Goal: Find specific page/section: Find specific page/section

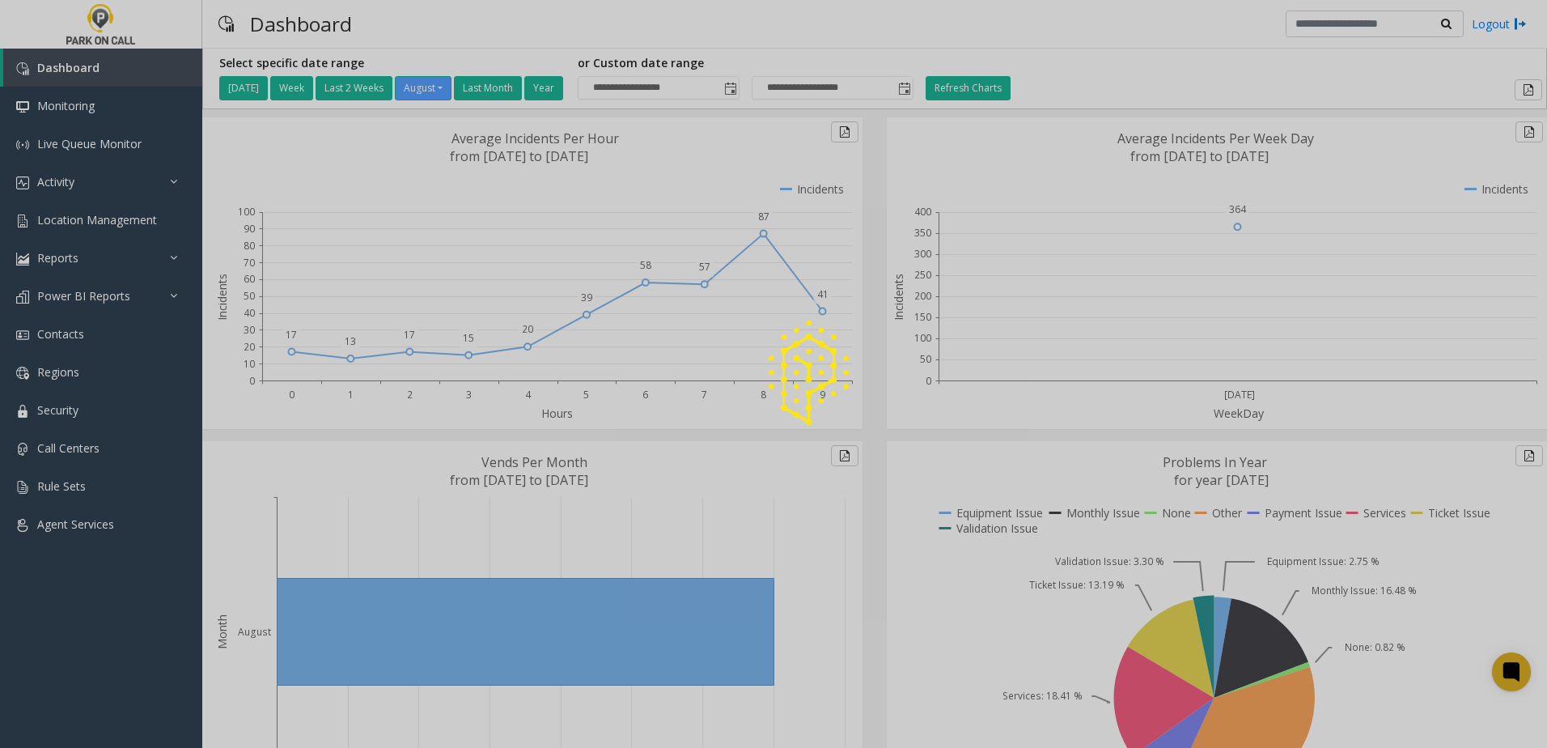
click at [91, 546] on div at bounding box center [773, 374] width 1547 height 748
click at [91, 543] on div at bounding box center [773, 374] width 1547 height 748
click at [97, 532] on div at bounding box center [773, 374] width 1547 height 748
click at [101, 525] on div at bounding box center [773, 374] width 1547 height 748
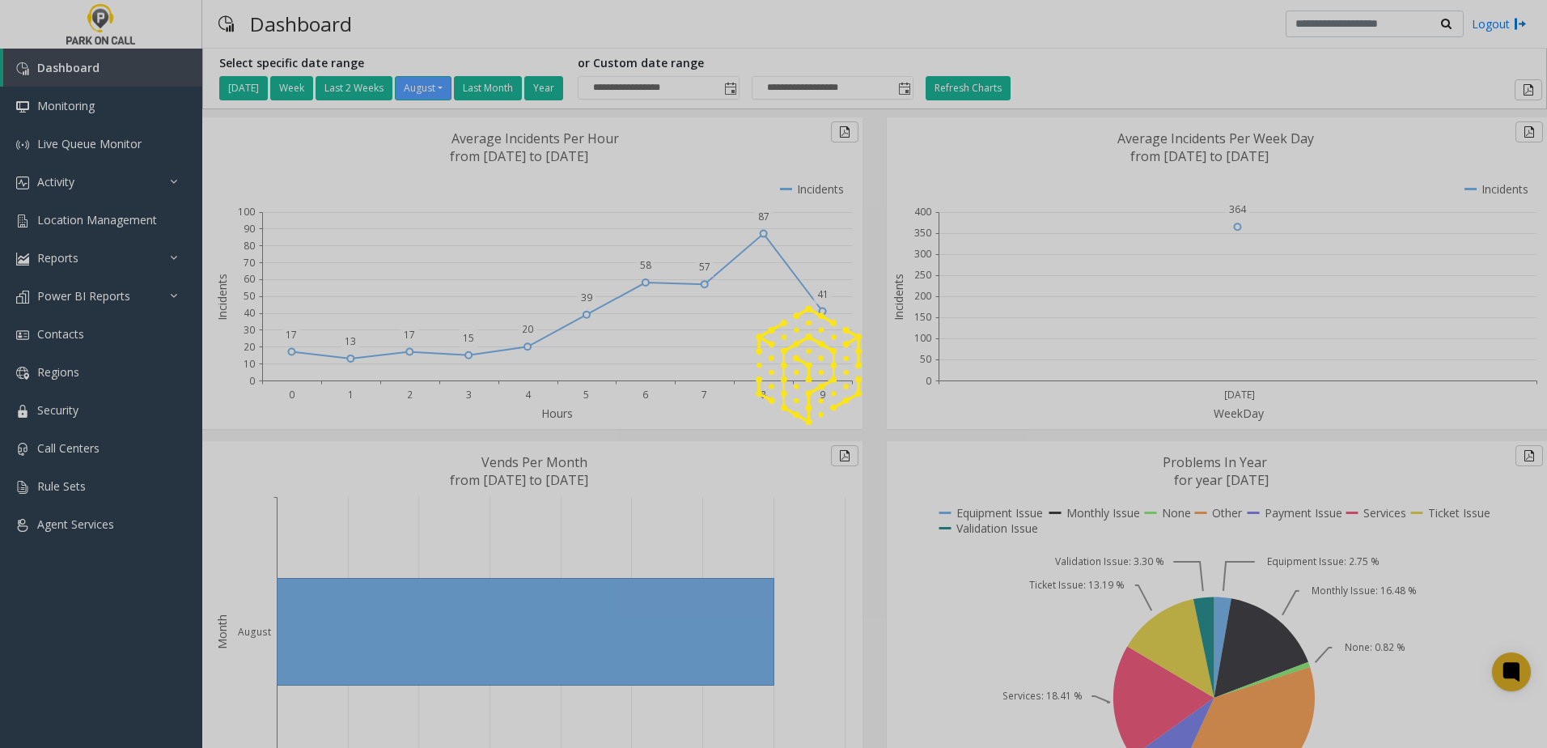
click at [101, 525] on div at bounding box center [773, 374] width 1547 height 748
drag, startPoint x: 101, startPoint y: 525, endPoint x: 71, endPoint y: 536, distance: 31.7
click at [72, 528] on div at bounding box center [773, 374] width 1547 height 748
drag, startPoint x: 100, startPoint y: 505, endPoint x: 113, endPoint y: 540, distance: 38.2
click at [100, 505] on div at bounding box center [773, 374] width 1547 height 748
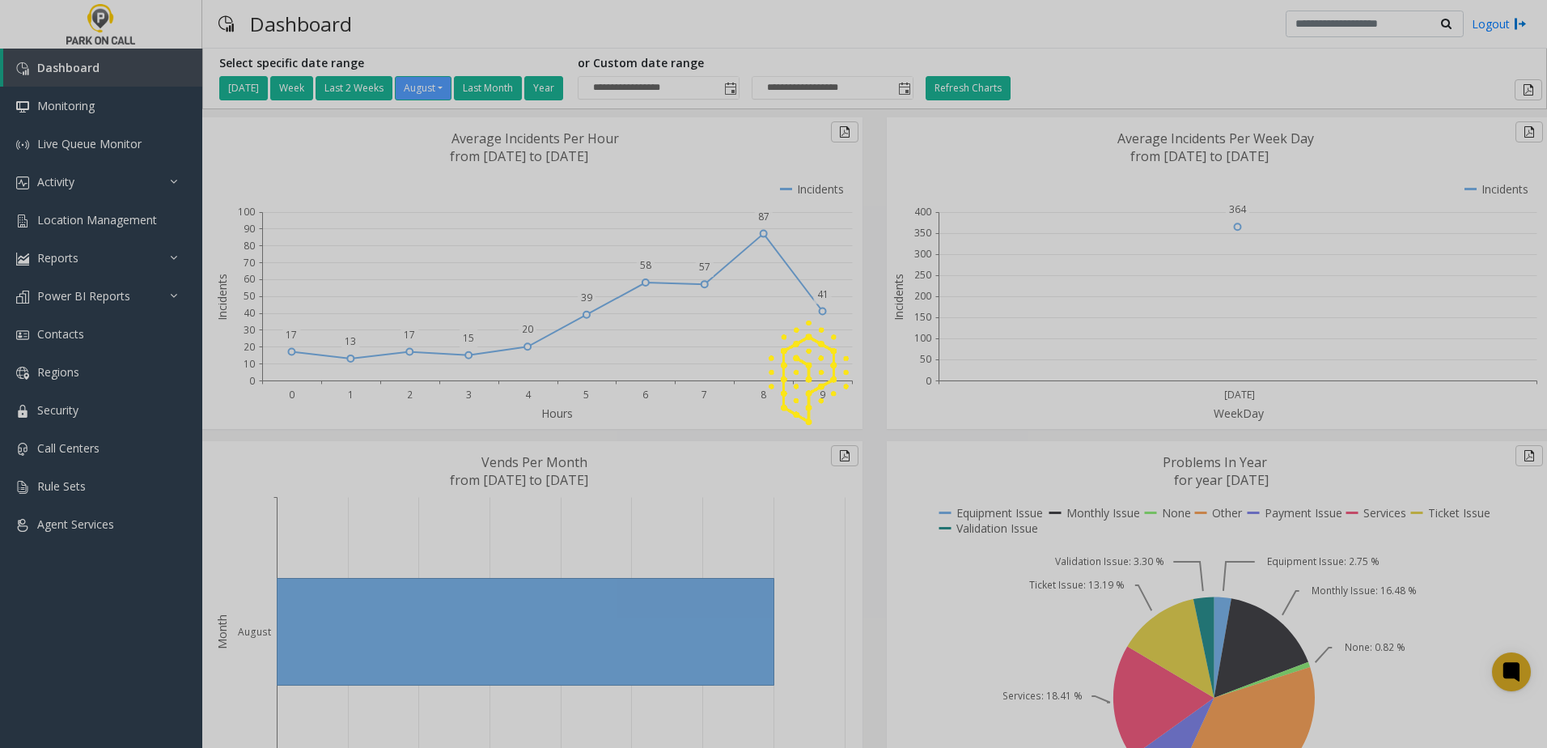
click at [144, 545] on div at bounding box center [773, 374] width 1547 height 748
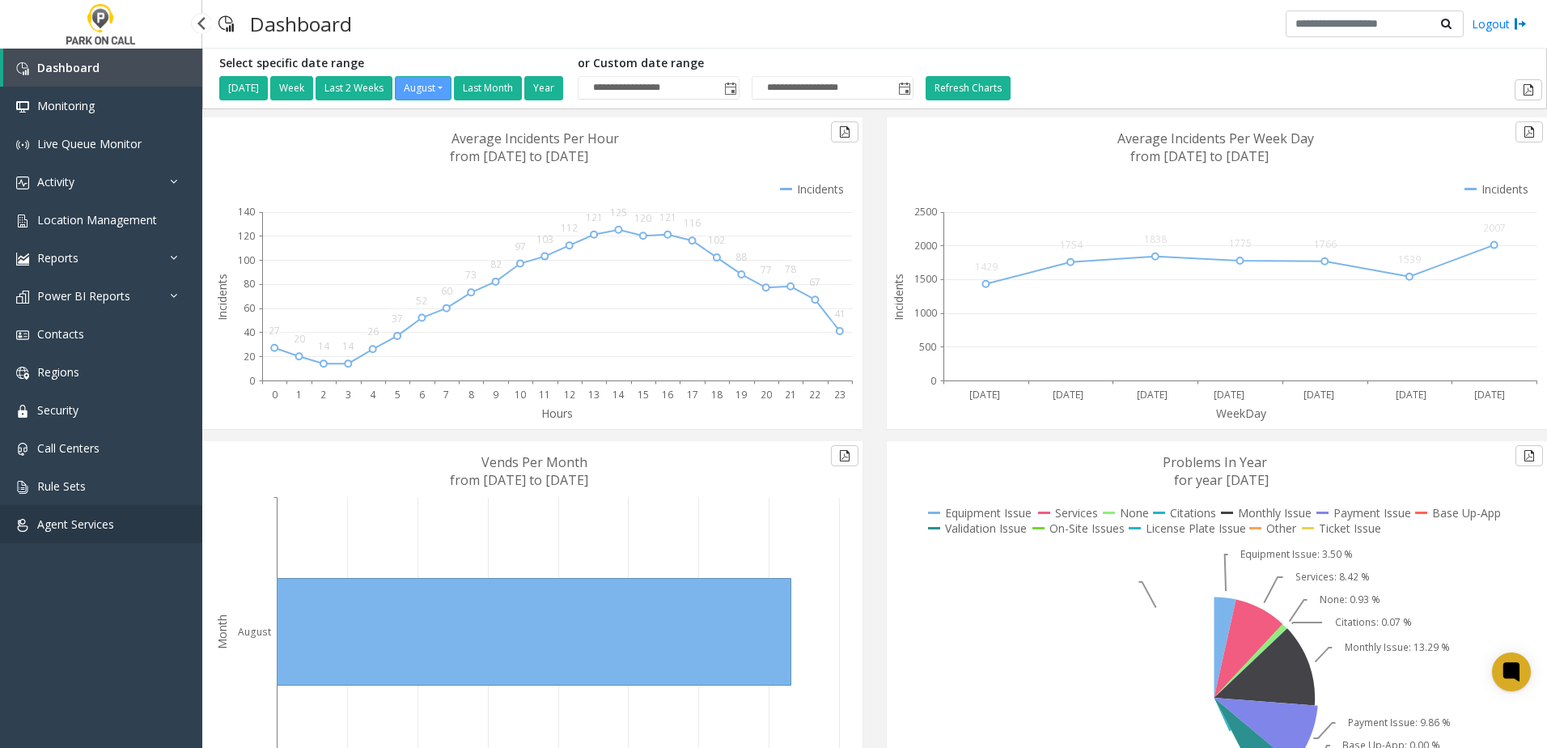
click at [133, 530] on link "Agent Services" at bounding box center [101, 524] width 202 height 38
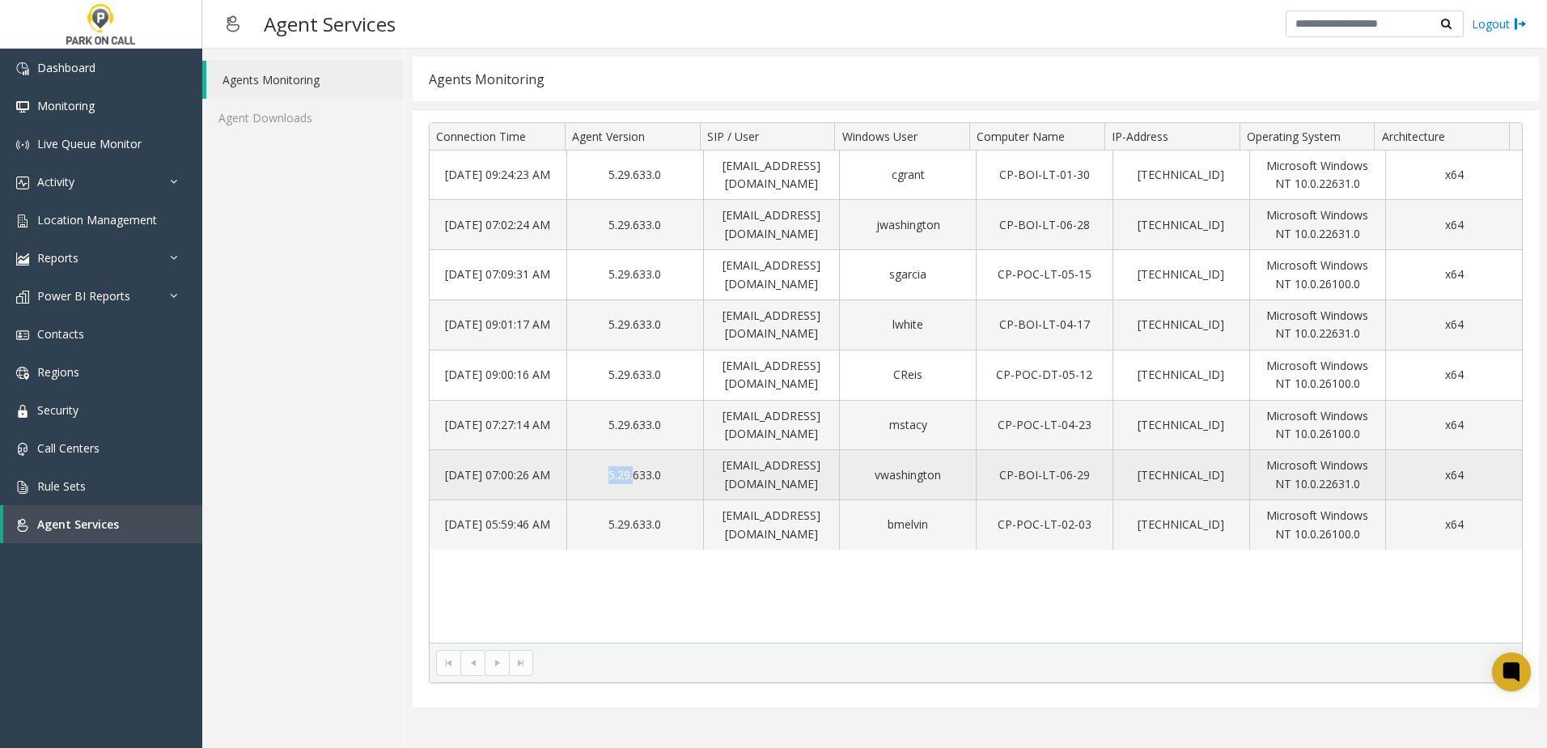
drag, startPoint x: 604, startPoint y: 473, endPoint x: 633, endPoint y: 477, distance: 28.7
click at [633, 477] on td "5.29.633.0" at bounding box center [634, 475] width 137 height 50
drag, startPoint x: 633, startPoint y: 477, endPoint x: 588, endPoint y: 482, distance: 44.8
click at [588, 482] on td "5.29.633.0" at bounding box center [634, 475] width 137 height 50
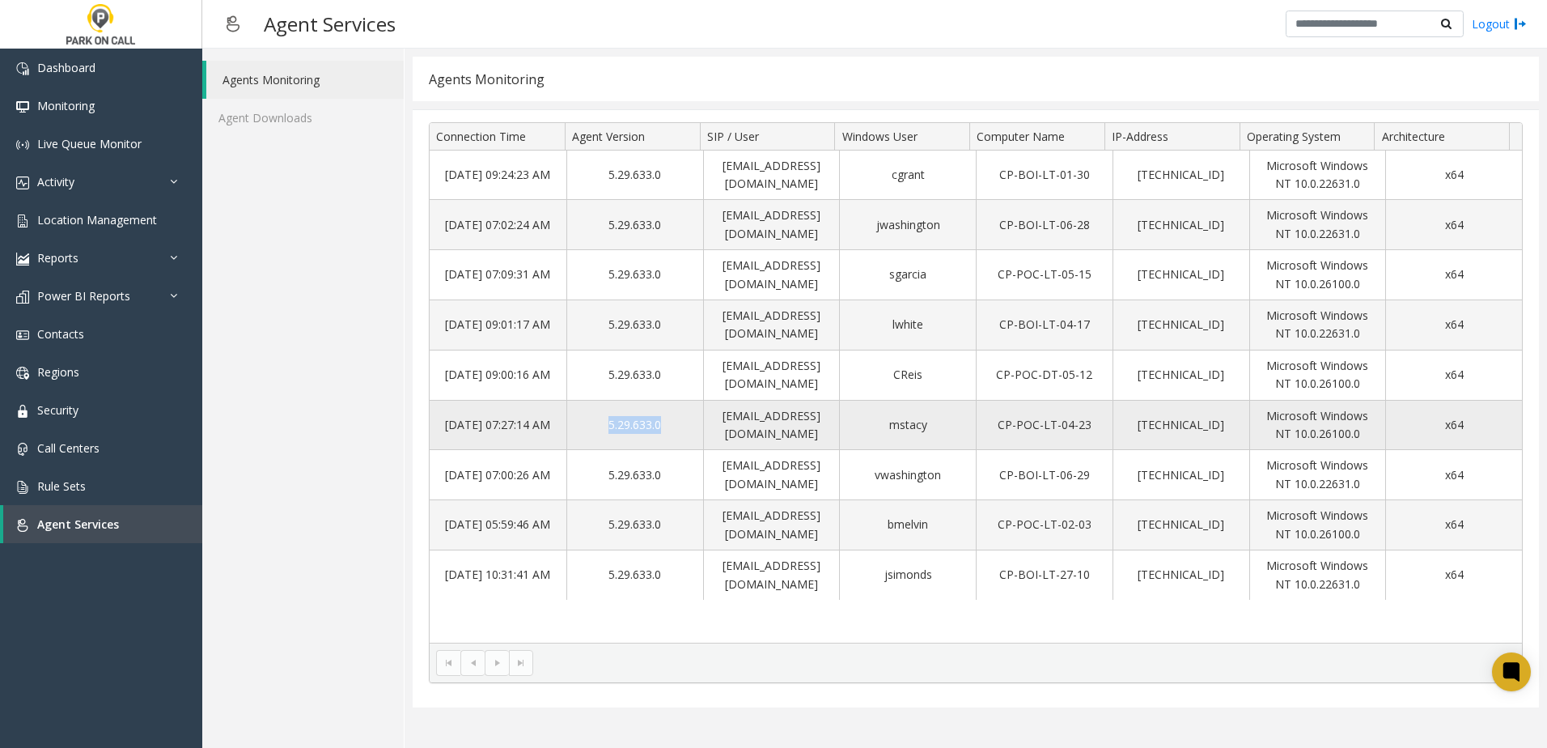
drag, startPoint x: 606, startPoint y: 429, endPoint x: 665, endPoint y: 428, distance: 59.1
click at [665, 428] on td "5.29.633.0" at bounding box center [634, 426] width 137 height 50
drag, startPoint x: 665, startPoint y: 428, endPoint x: 618, endPoint y: 418, distance: 48.1
click at [618, 418] on td "5.29.633.0" at bounding box center [634, 426] width 137 height 50
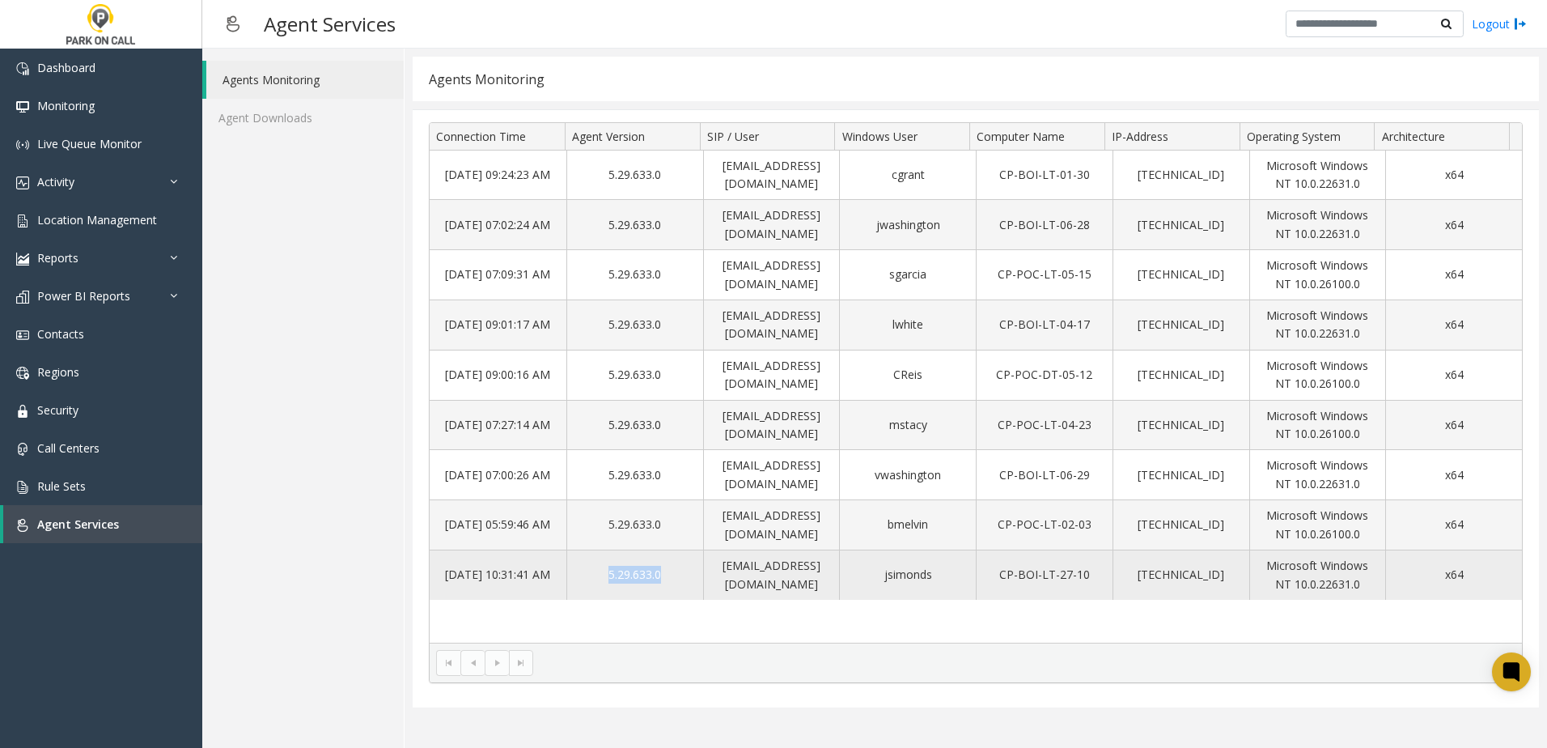
drag, startPoint x: 602, startPoint y: 561, endPoint x: 667, endPoint y: 587, distance: 69.7
click at [667, 587] on td "5.29.633.0" at bounding box center [634, 574] width 137 height 49
drag, startPoint x: 667, startPoint y: 587, endPoint x: 600, endPoint y: 570, distance: 69.1
click at [600, 570] on td "5.29.633.0" at bounding box center [634, 574] width 137 height 49
drag, startPoint x: 621, startPoint y: 577, endPoint x: 658, endPoint y: 579, distance: 37.3
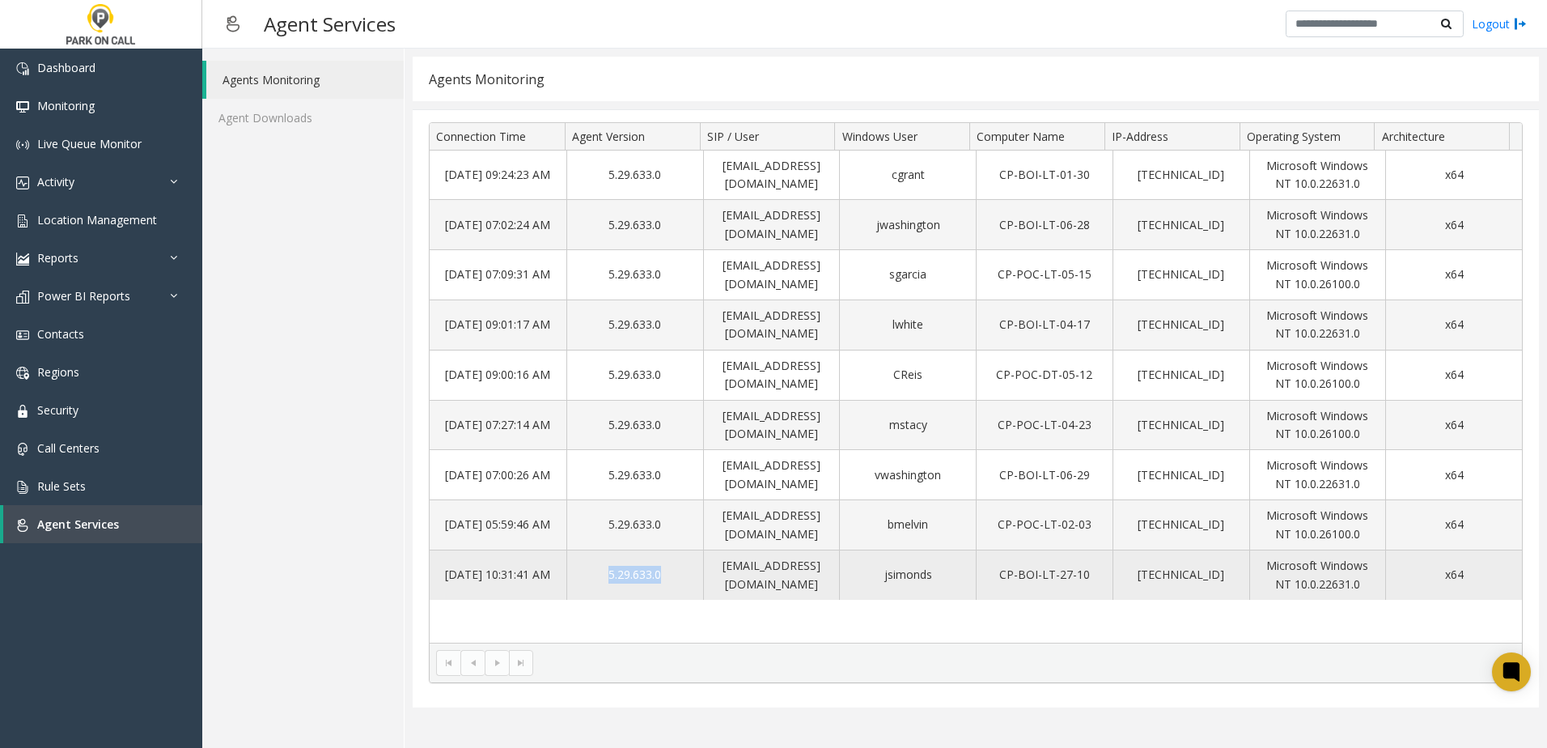
click at [658, 579] on td "5.29.633.0" at bounding box center [634, 574] width 137 height 49
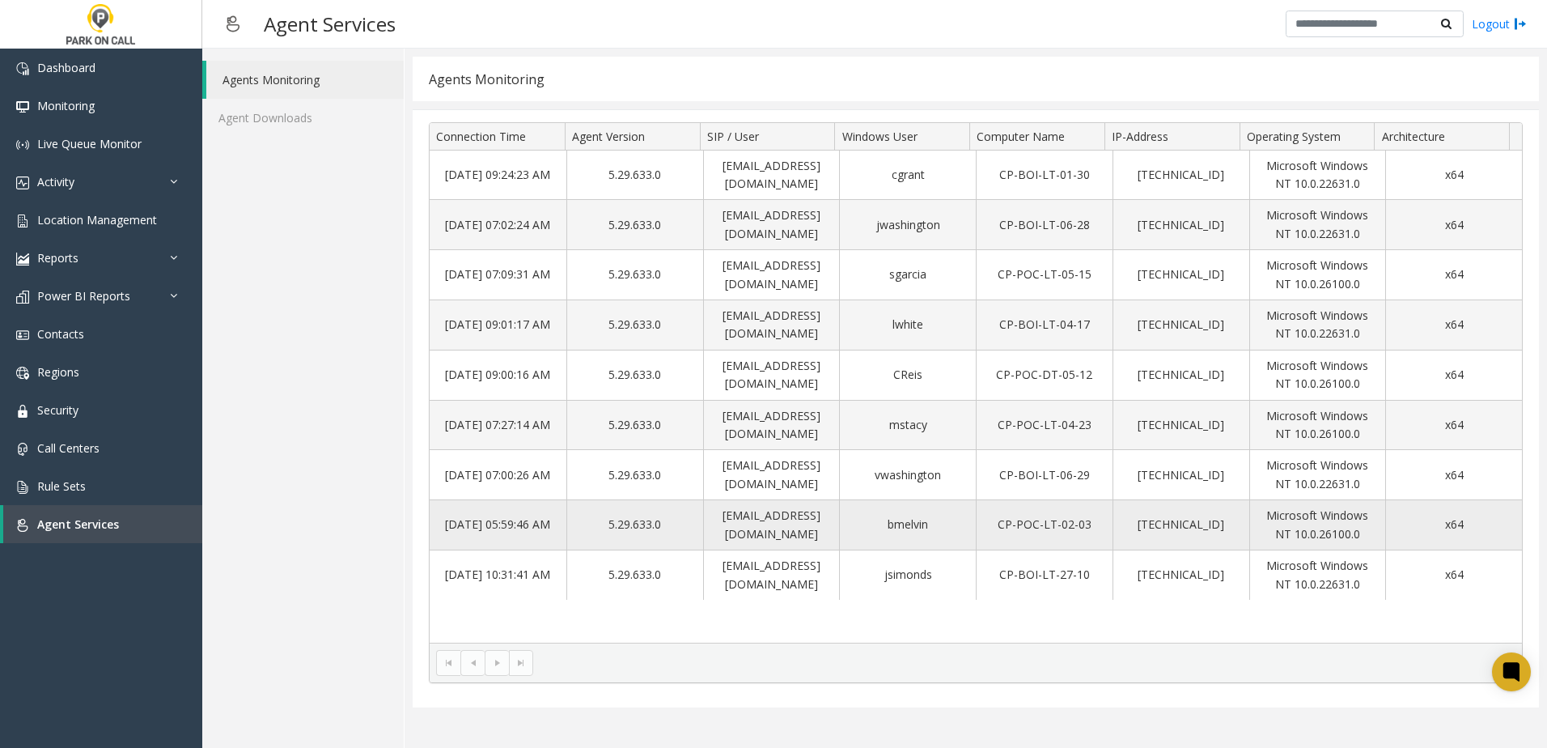
drag, startPoint x: 658, startPoint y: 579, endPoint x: 635, endPoint y: 537, distance: 47.8
click at [639, 543] on td "5.29.633.0" at bounding box center [634, 525] width 137 height 50
click at [619, 511] on td "5.29.633.0" at bounding box center [634, 525] width 137 height 50
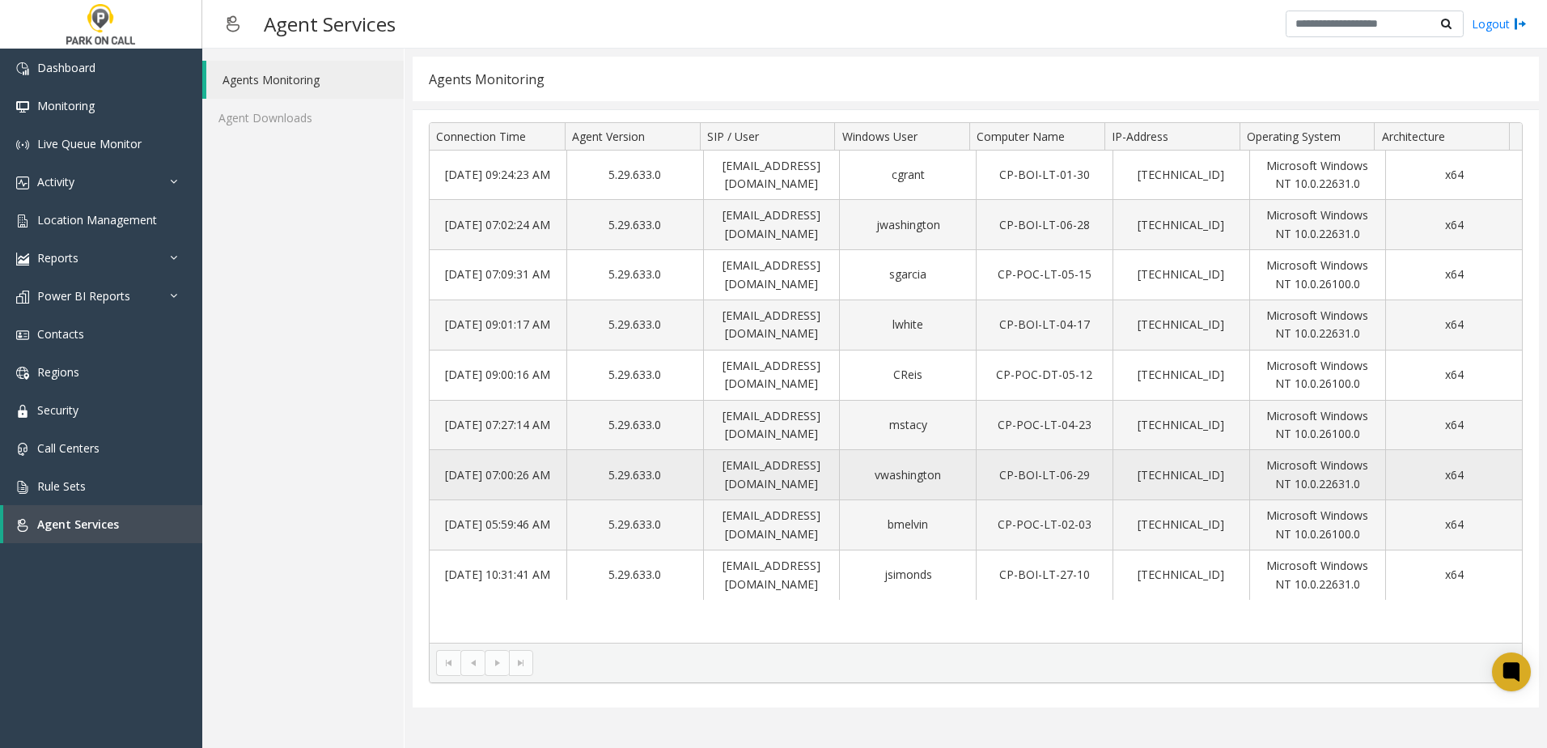
click at [618, 468] on td "5.29.633.0" at bounding box center [634, 475] width 137 height 50
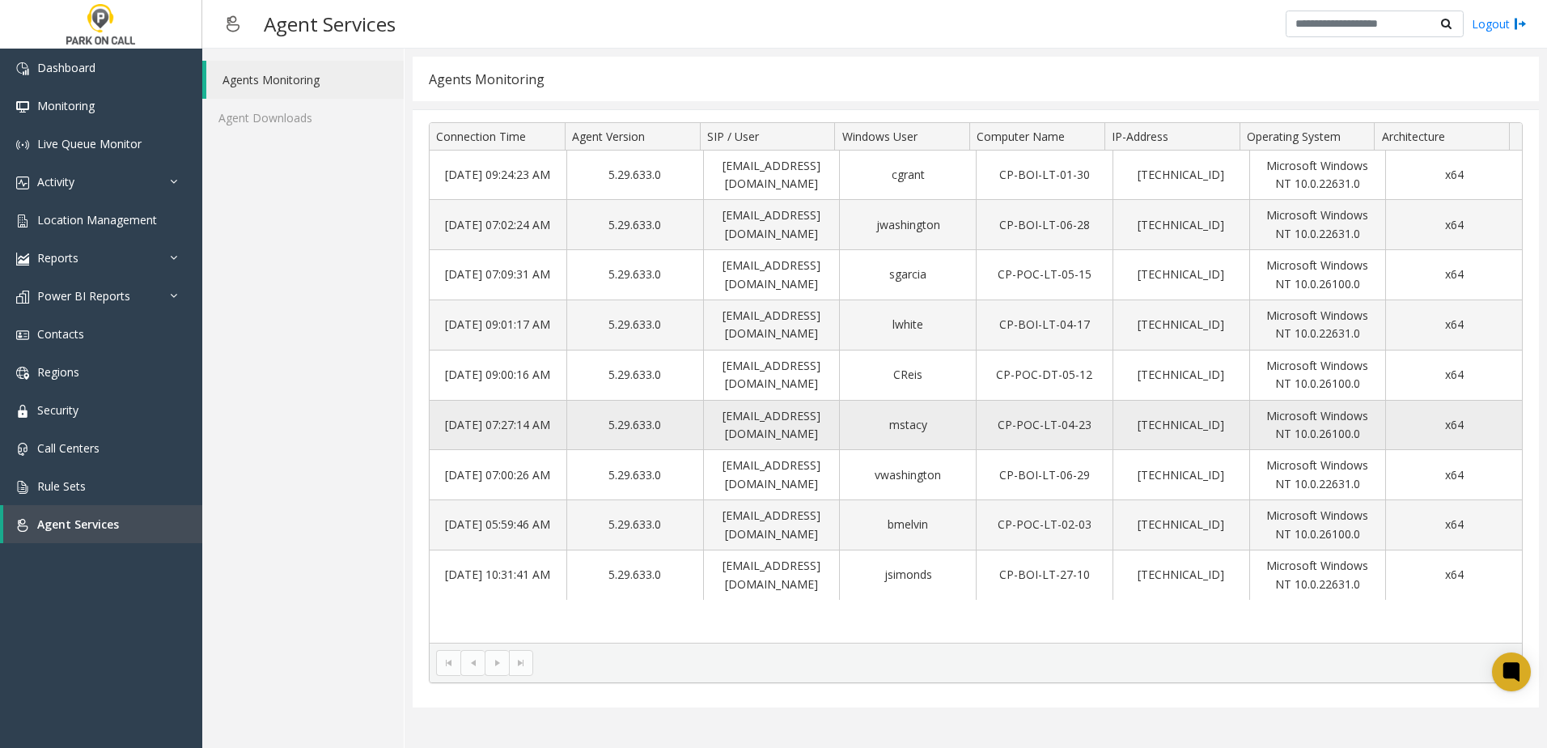
click at [617, 413] on td "5.29.633.0" at bounding box center [634, 426] width 137 height 50
drag, startPoint x: 617, startPoint y: 413, endPoint x: 618, endPoint y: 326, distance: 87.4
click at [618, 326] on td "5.29.633.0" at bounding box center [634, 325] width 137 height 50
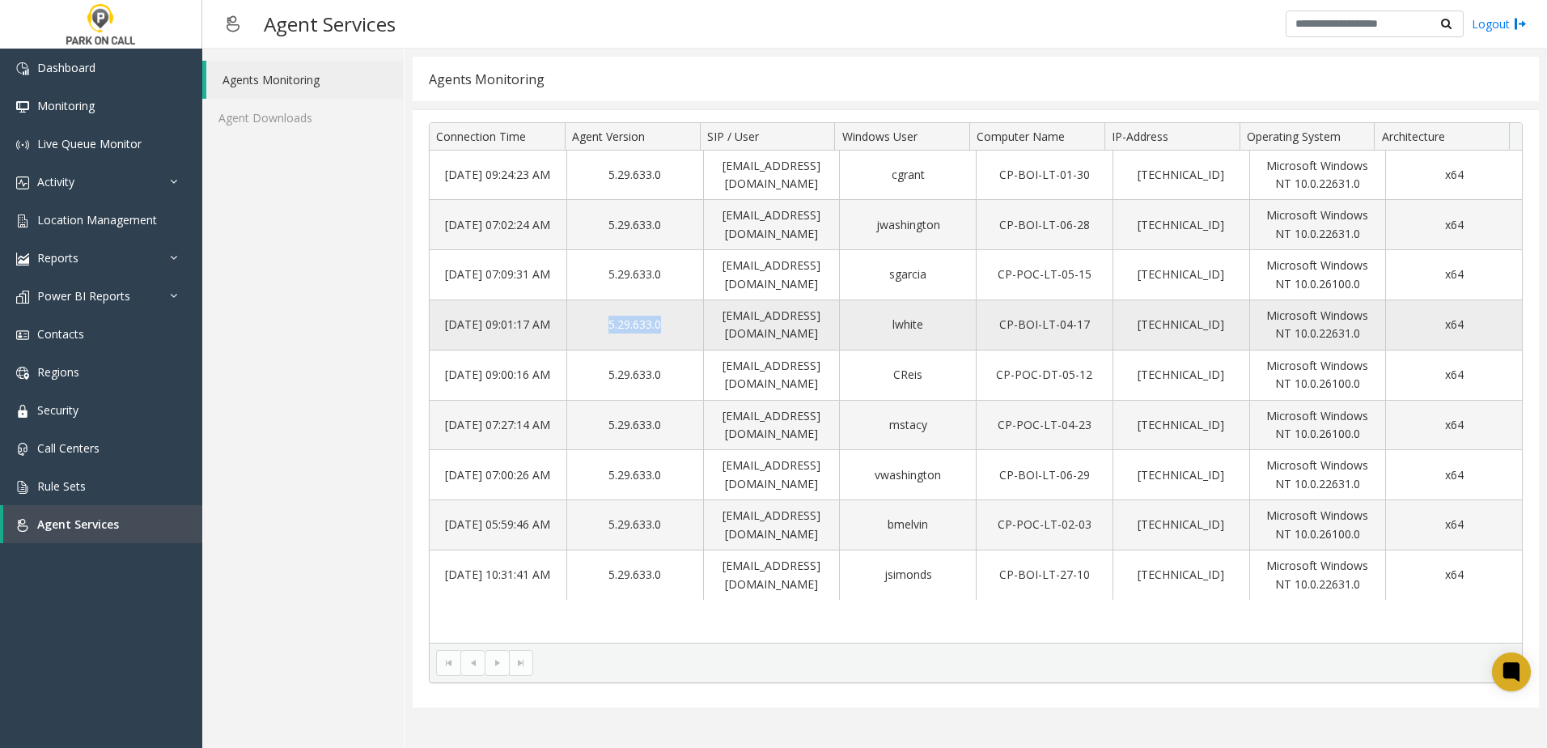
click at [618, 326] on td "5.29.633.0" at bounding box center [634, 325] width 137 height 50
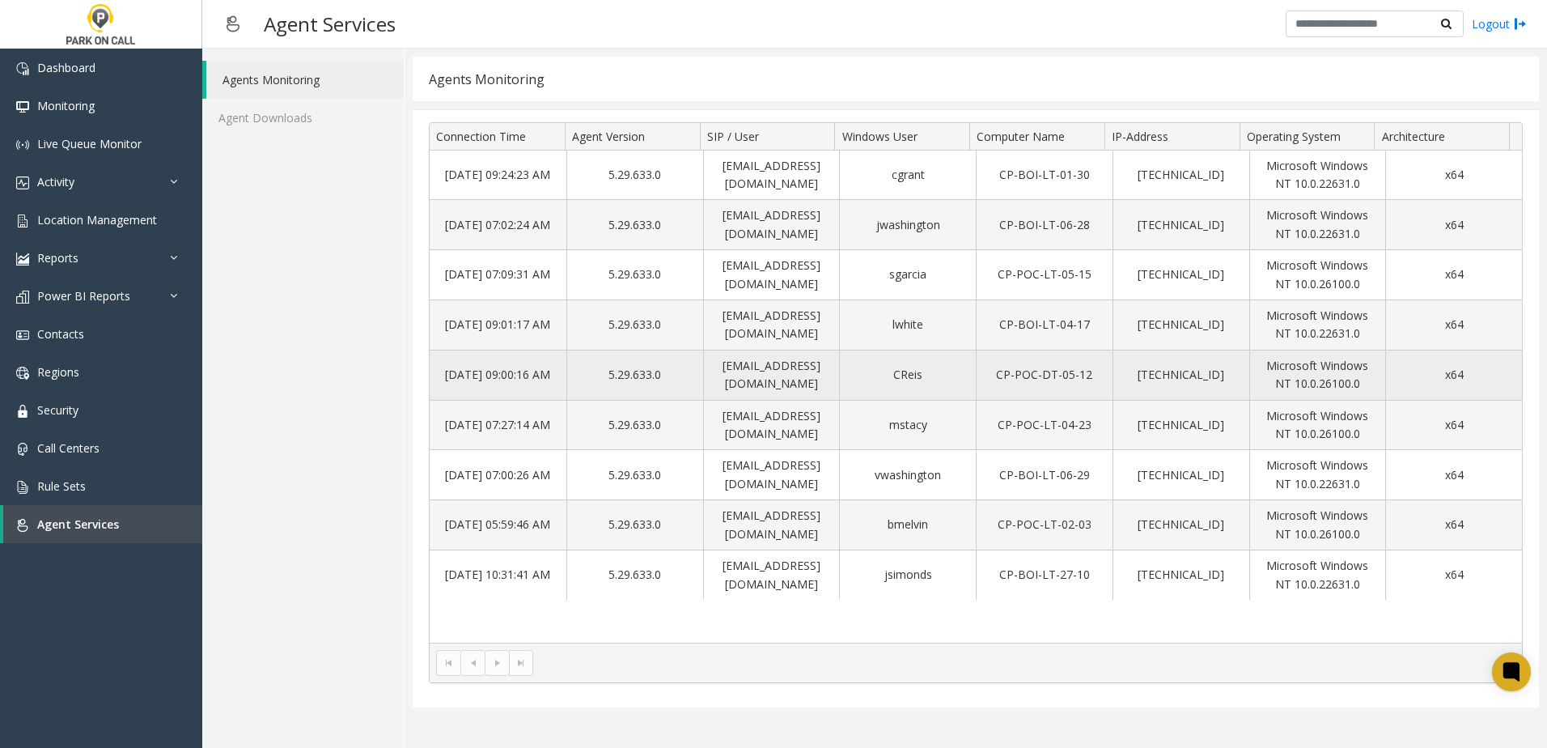
drag, startPoint x: 618, startPoint y: 326, endPoint x: 607, endPoint y: 359, distance: 35.1
click at [607, 359] on td "5.29.633.0" at bounding box center [634, 375] width 137 height 50
click at [613, 372] on td "5.29.633.0" at bounding box center [634, 375] width 137 height 50
drag, startPoint x: 613, startPoint y: 372, endPoint x: 602, endPoint y: 379, distance: 13.5
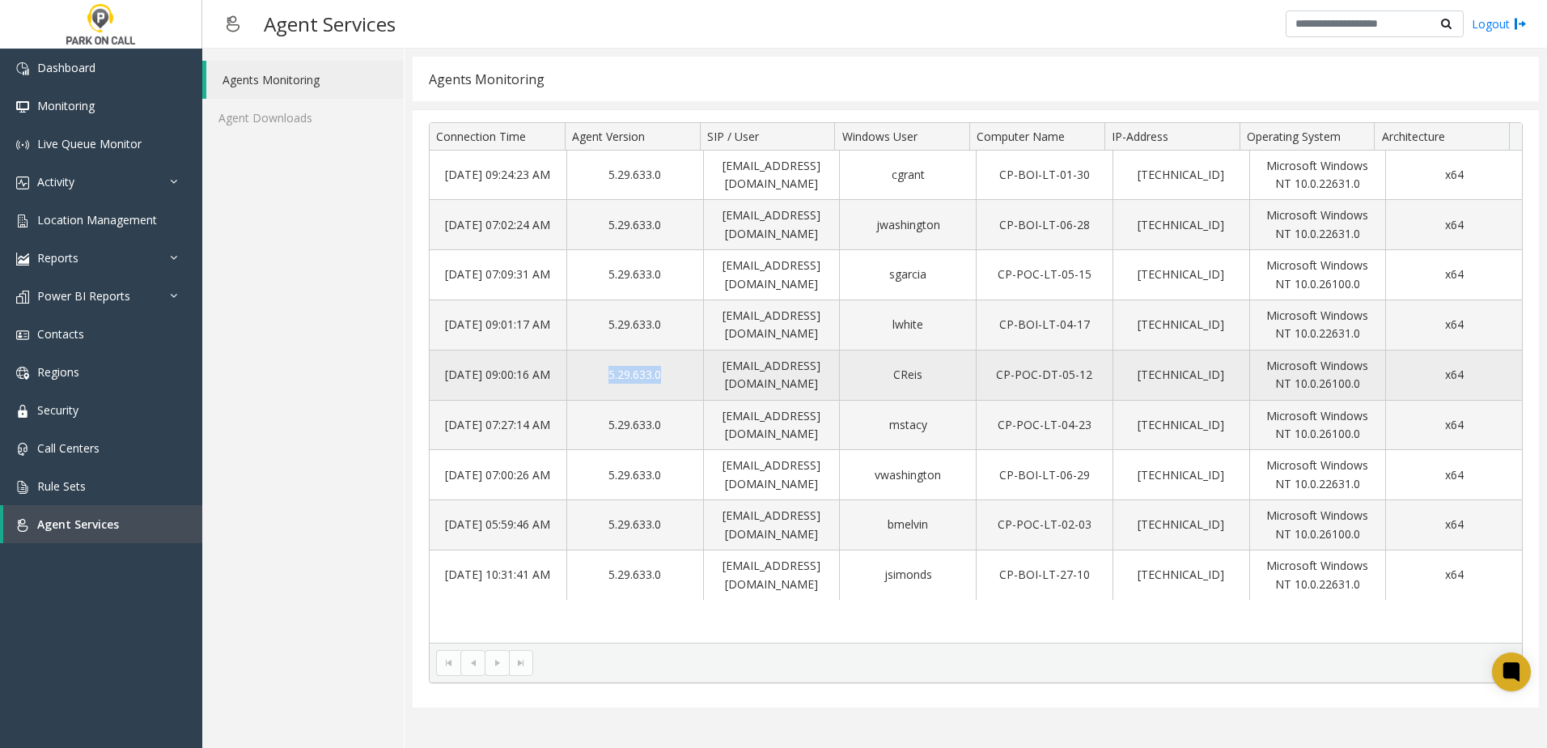
click at [602, 379] on td "5.29.633.0" at bounding box center [634, 375] width 137 height 50
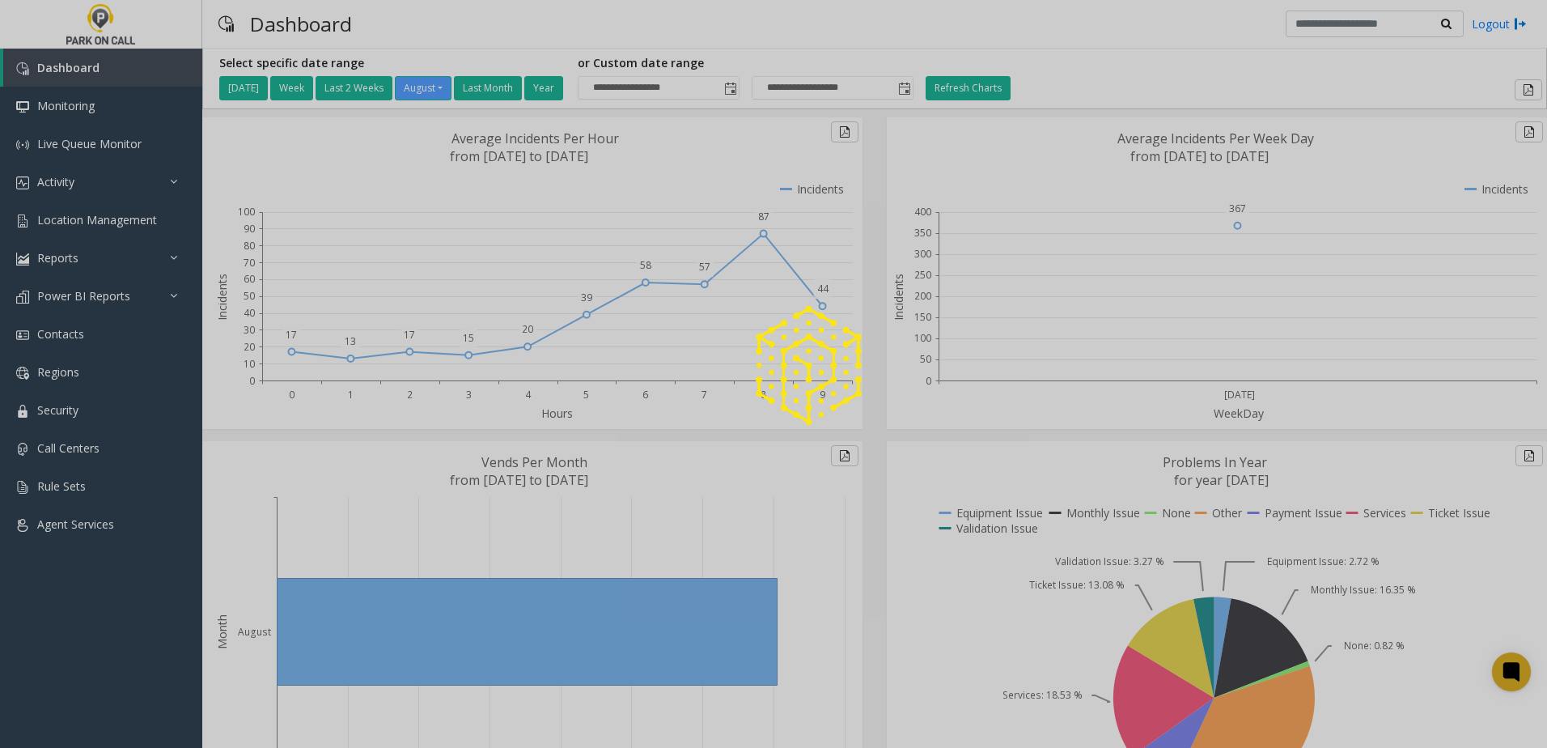
click at [147, 184] on div at bounding box center [773, 374] width 1547 height 748
click at [112, 176] on div at bounding box center [773, 374] width 1547 height 748
